Goal: Information Seeking & Learning: Learn about a topic

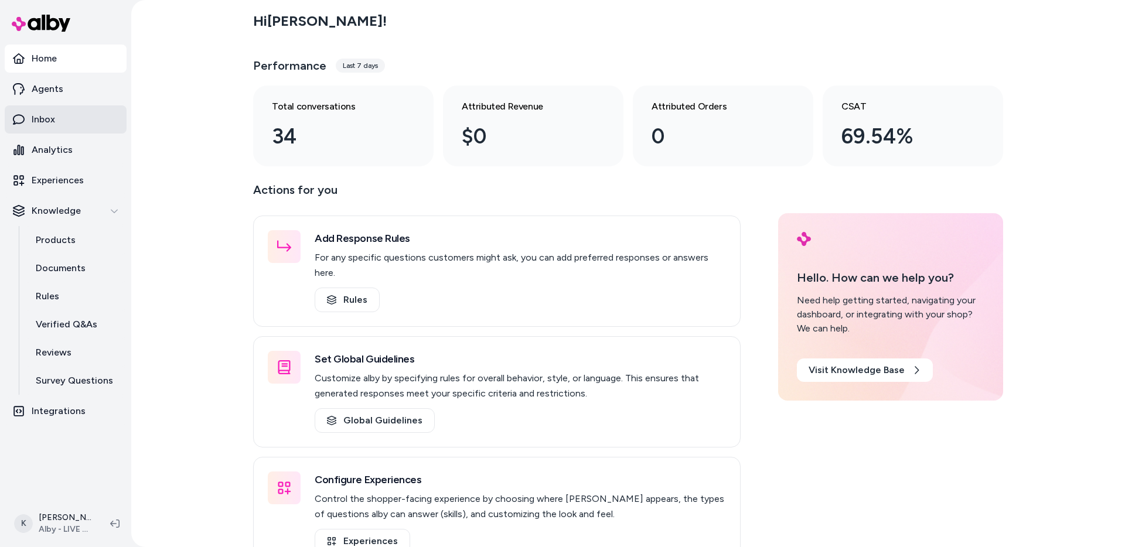
click at [59, 115] on link "Inbox" at bounding box center [66, 119] width 122 height 28
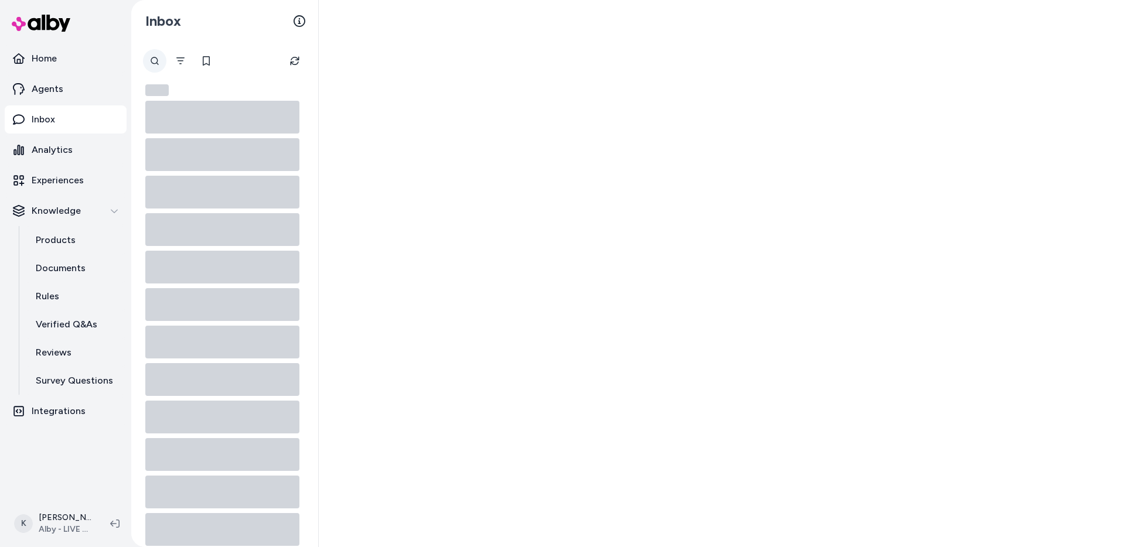
click at [158, 66] on div at bounding box center [154, 60] width 23 height 23
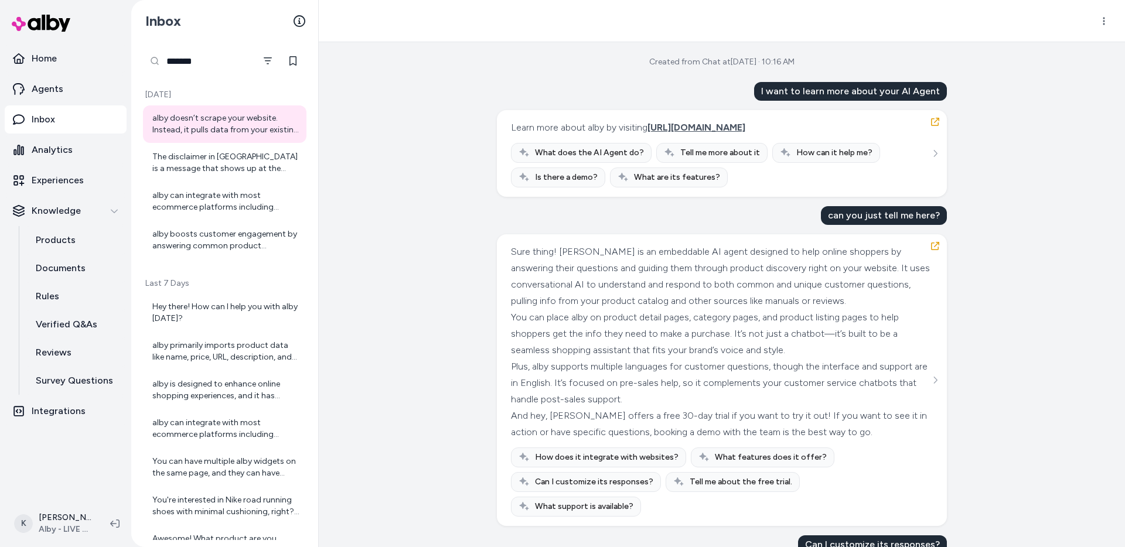
type input "*******"
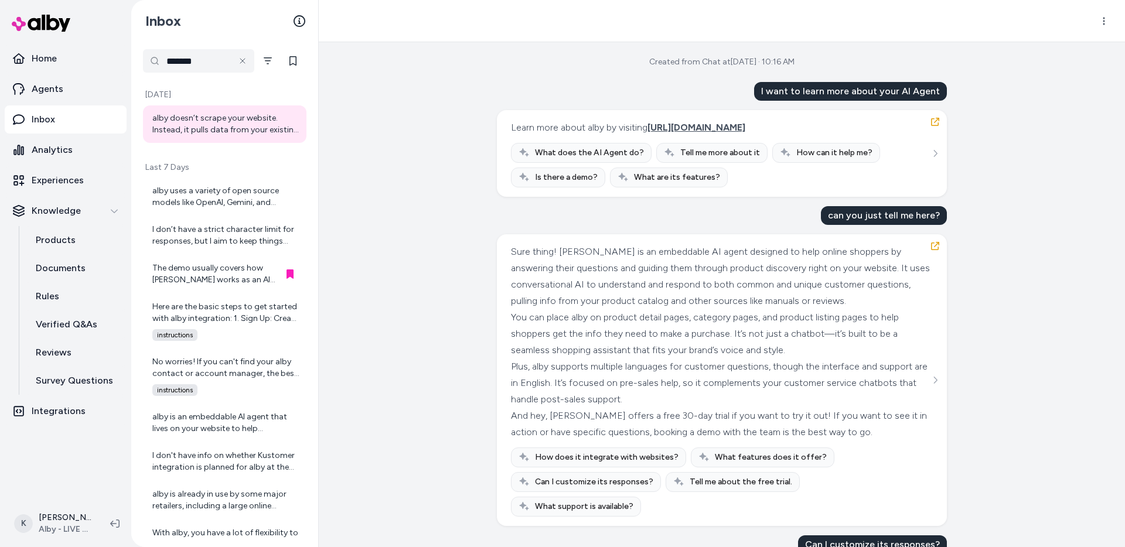
click at [944, 146] on div "Learn more about alby by visiting [URL][DOMAIN_NAME] What does the AI Agent do?…" at bounding box center [722, 153] width 450 height 87
click at [941, 151] on button "See more" at bounding box center [935, 153] width 14 height 14
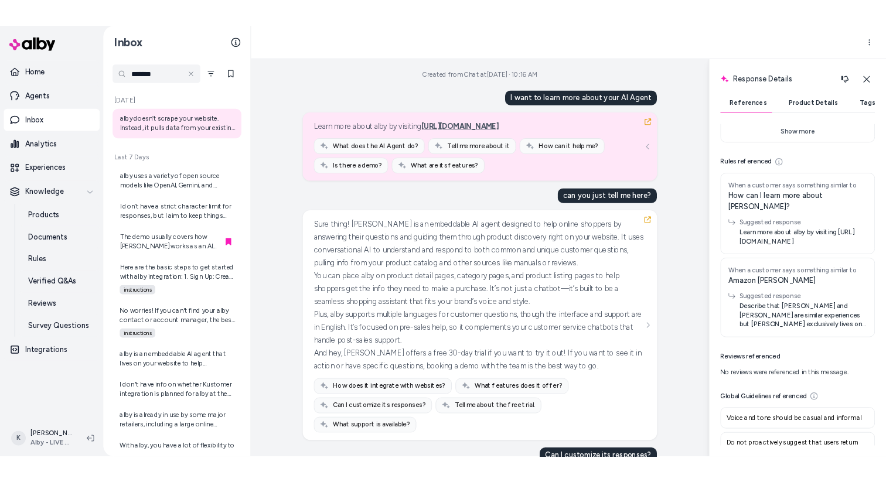
scroll to position [357, 0]
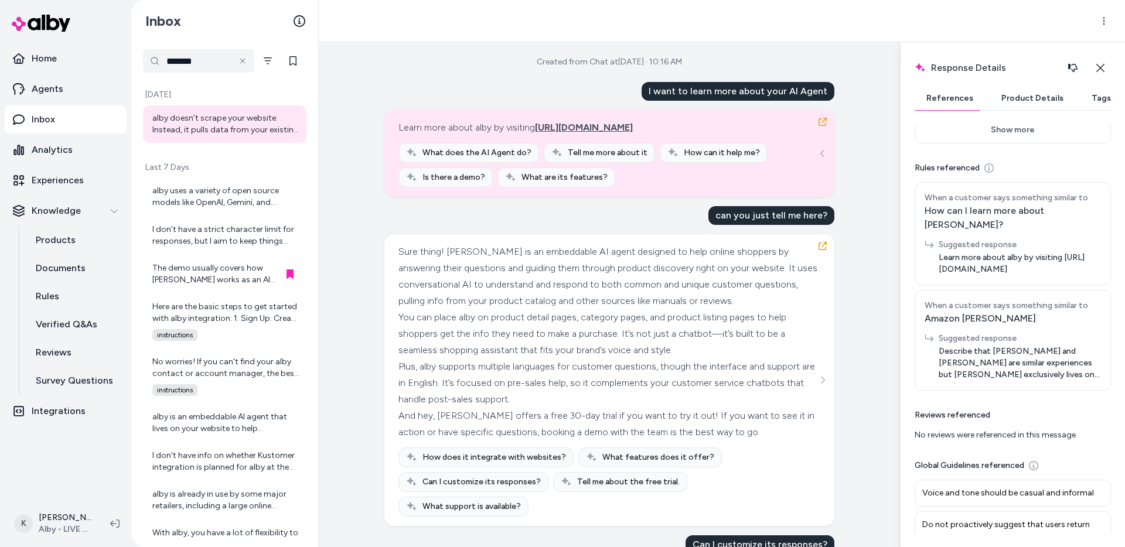
click at [352, 69] on div "Created from Chat at [DATE] · 10:16 AM I want to learn more about your AI Agent…" at bounding box center [609, 294] width 581 height 505
